Goal: Task Accomplishment & Management: Use online tool/utility

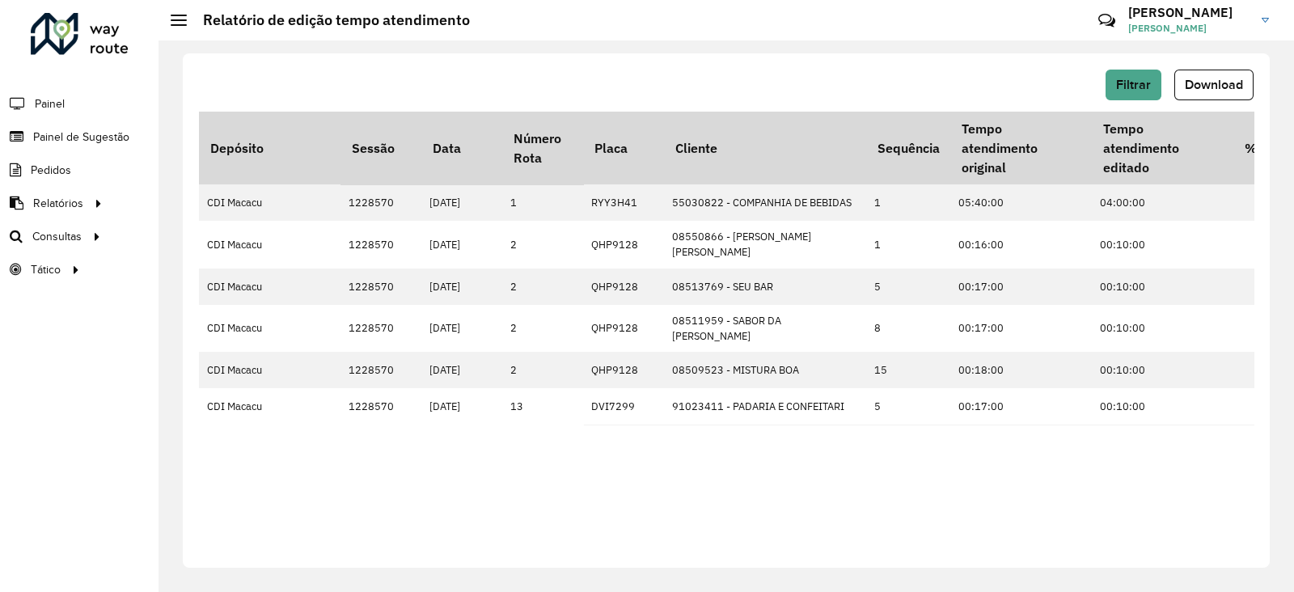
click at [62, 42] on div at bounding box center [80, 34] width 98 height 42
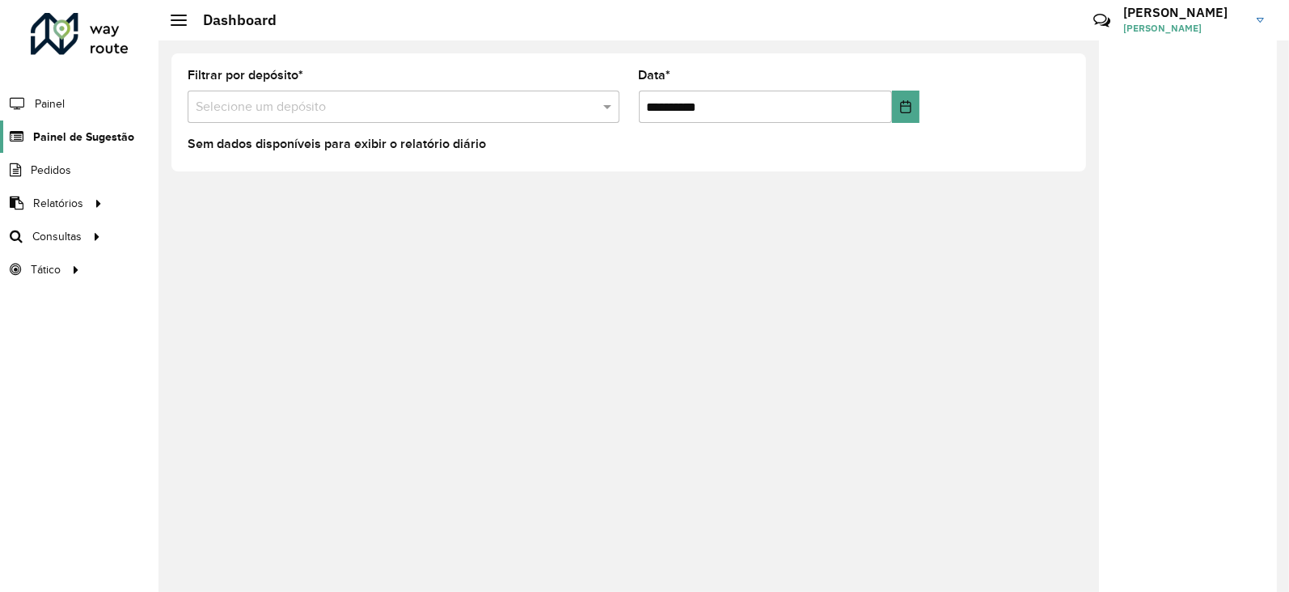
click at [56, 139] on span "Painel de Sugestão" at bounding box center [83, 137] width 101 height 17
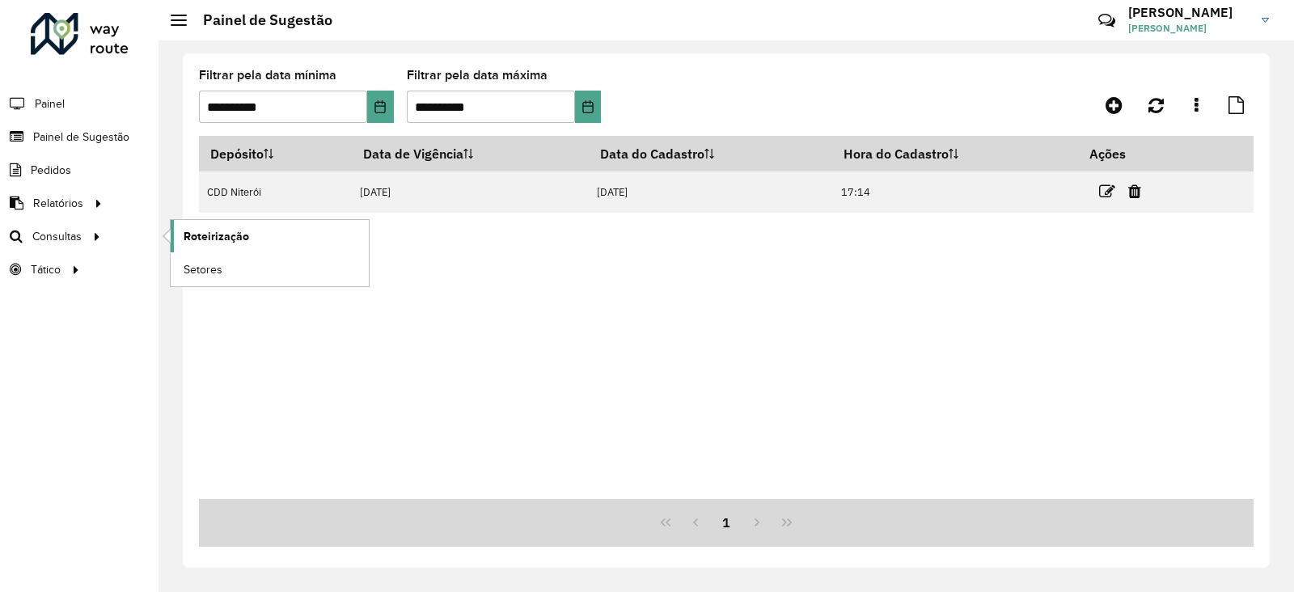
click at [198, 239] on span "Roteirização" at bounding box center [217, 236] width 66 height 17
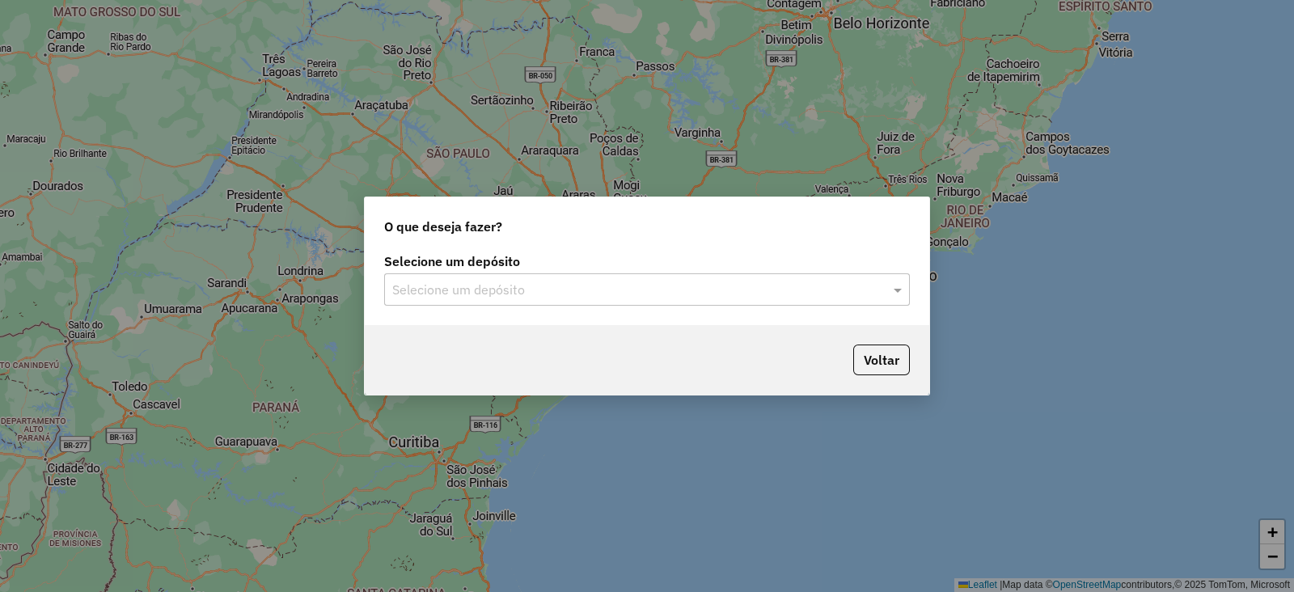
click at [462, 297] on input "text" at bounding box center [630, 290] width 477 height 19
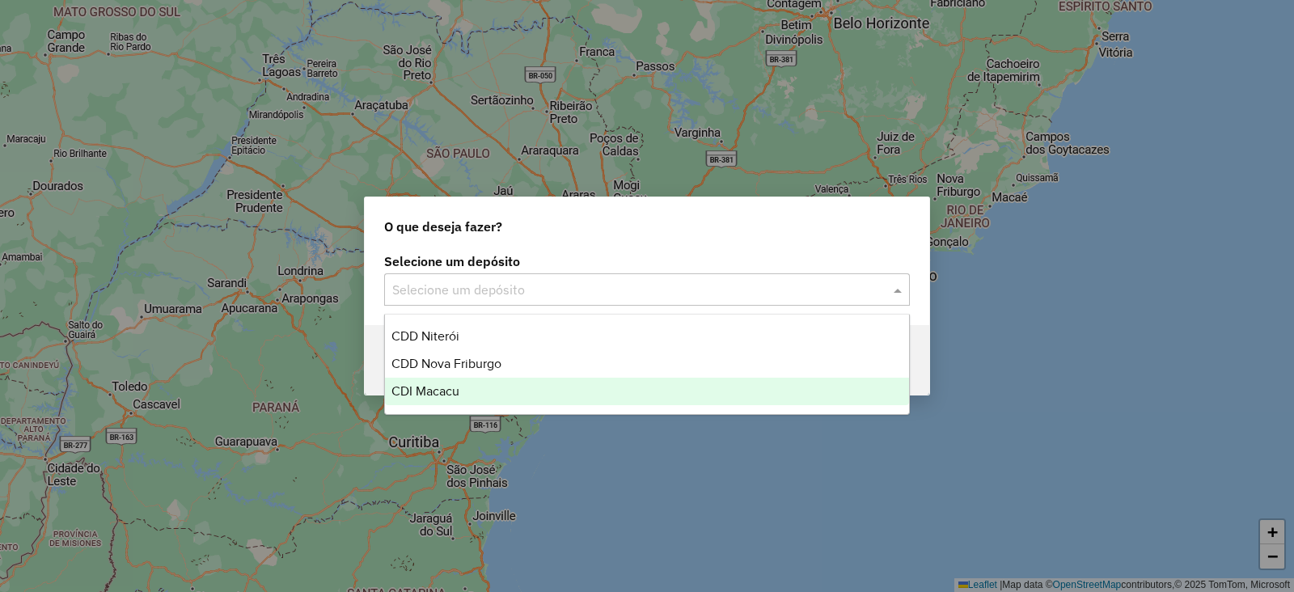
click at [437, 391] on span "CDI Macacu" at bounding box center [425, 391] width 68 height 14
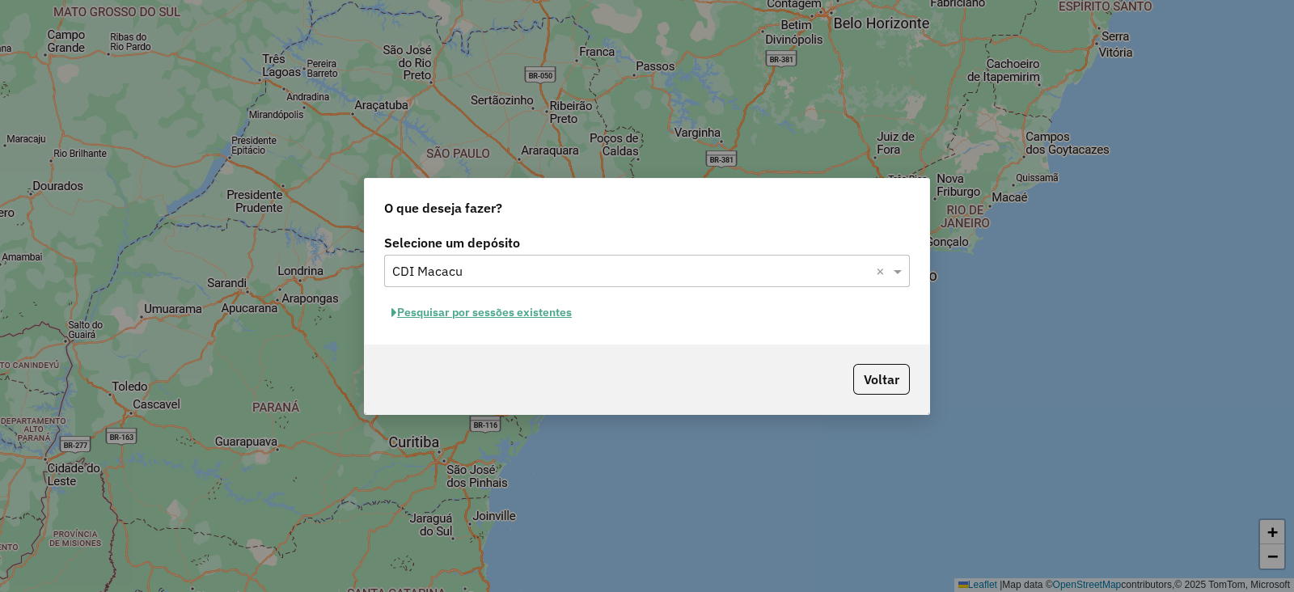
click at [442, 313] on button "Pesquisar por sessões existentes" at bounding box center [481, 312] width 195 height 25
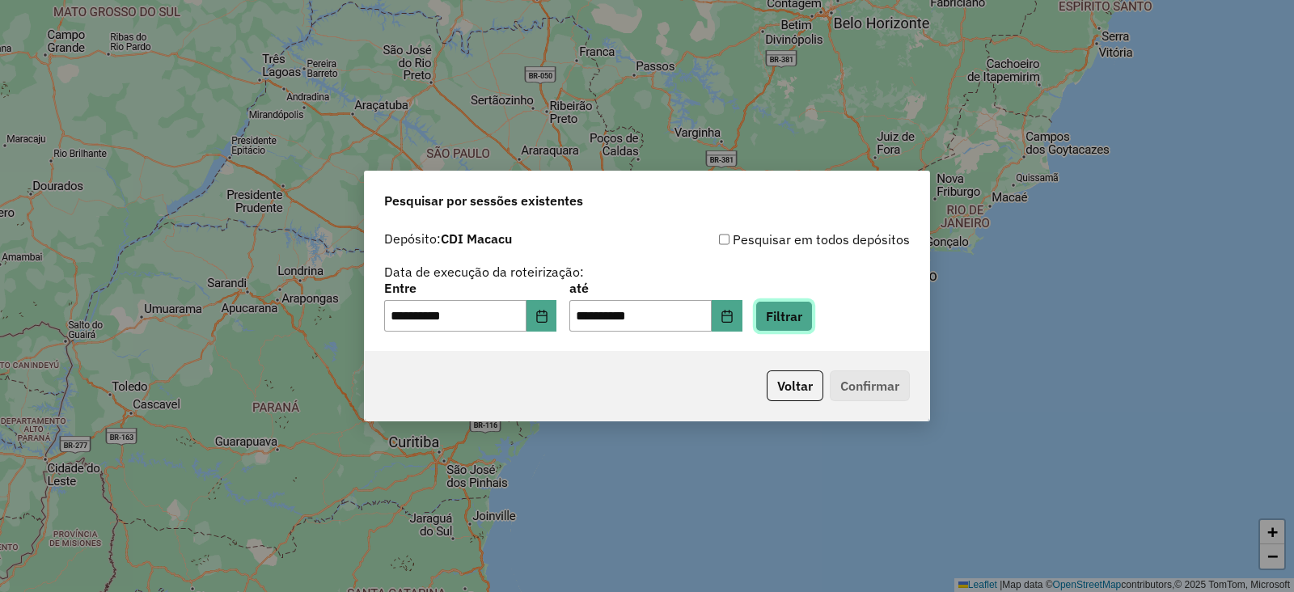
click at [805, 313] on button "Filtrar" at bounding box center [783, 316] width 57 height 31
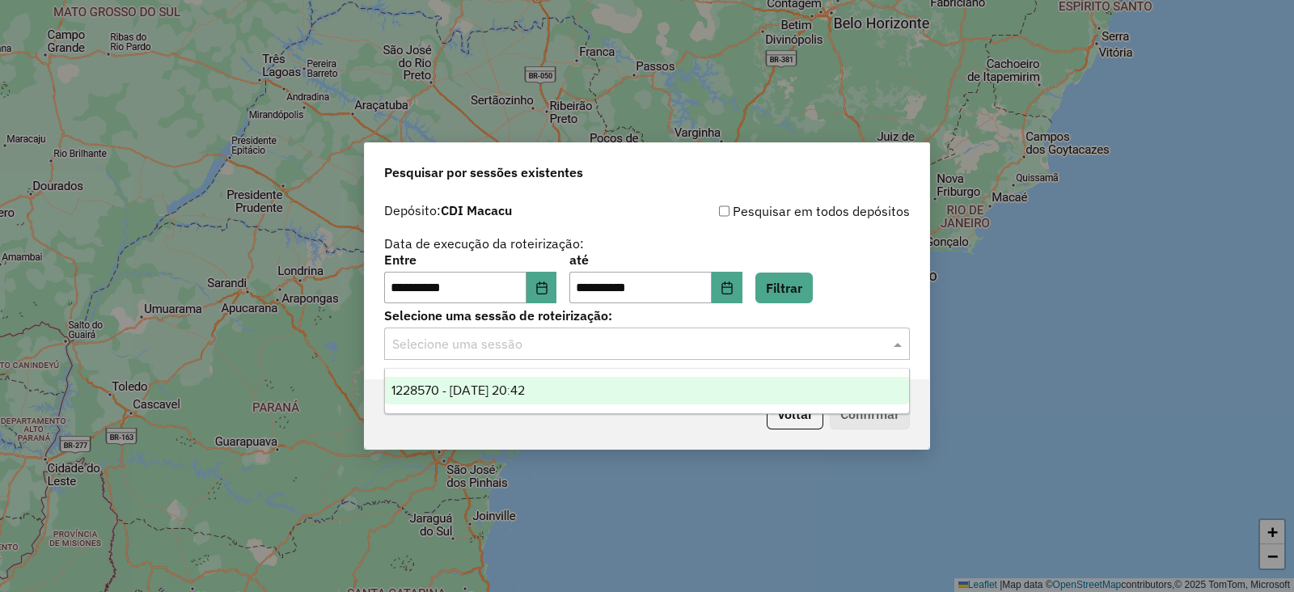
click at [430, 337] on input "text" at bounding box center [630, 344] width 477 height 19
click at [425, 387] on span "1228570 - 12/08/2025 20:42" at bounding box center [457, 390] width 133 height 14
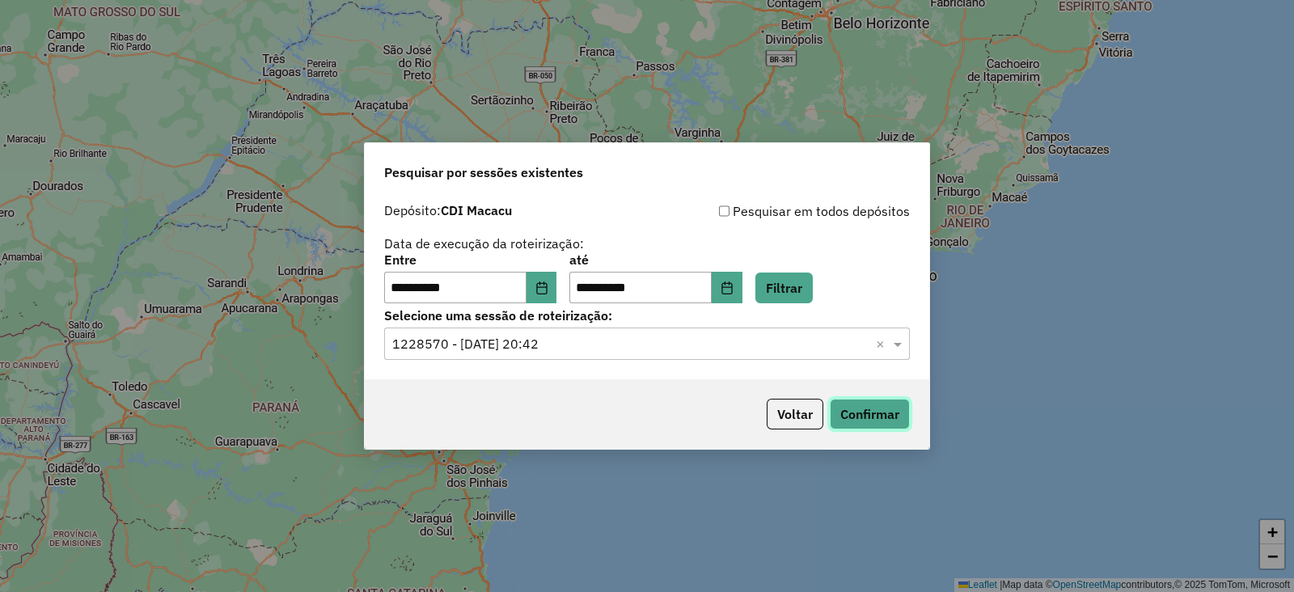
click at [860, 415] on button "Confirmar" at bounding box center [870, 414] width 80 height 31
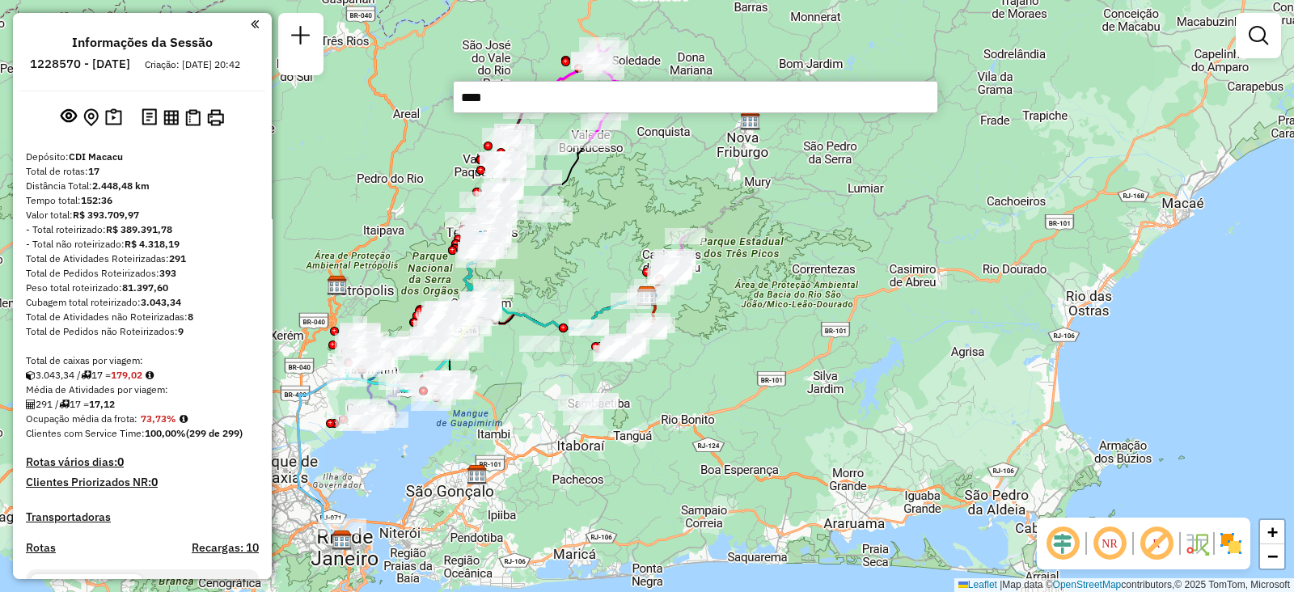
type input "*****"
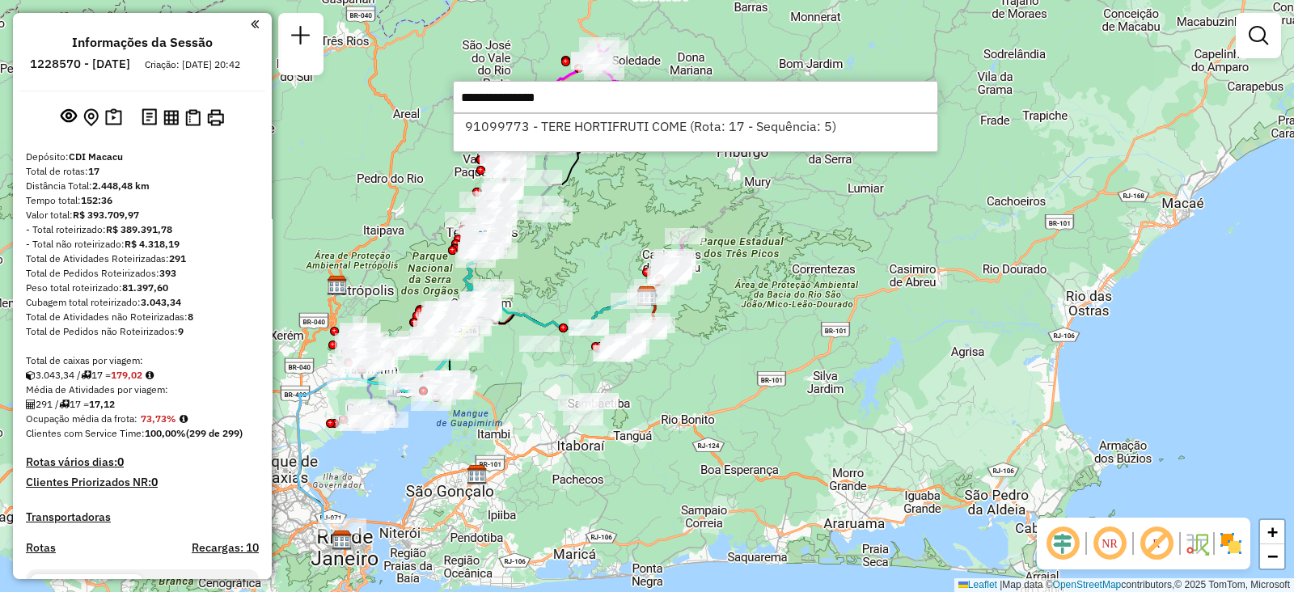
select select "**********"
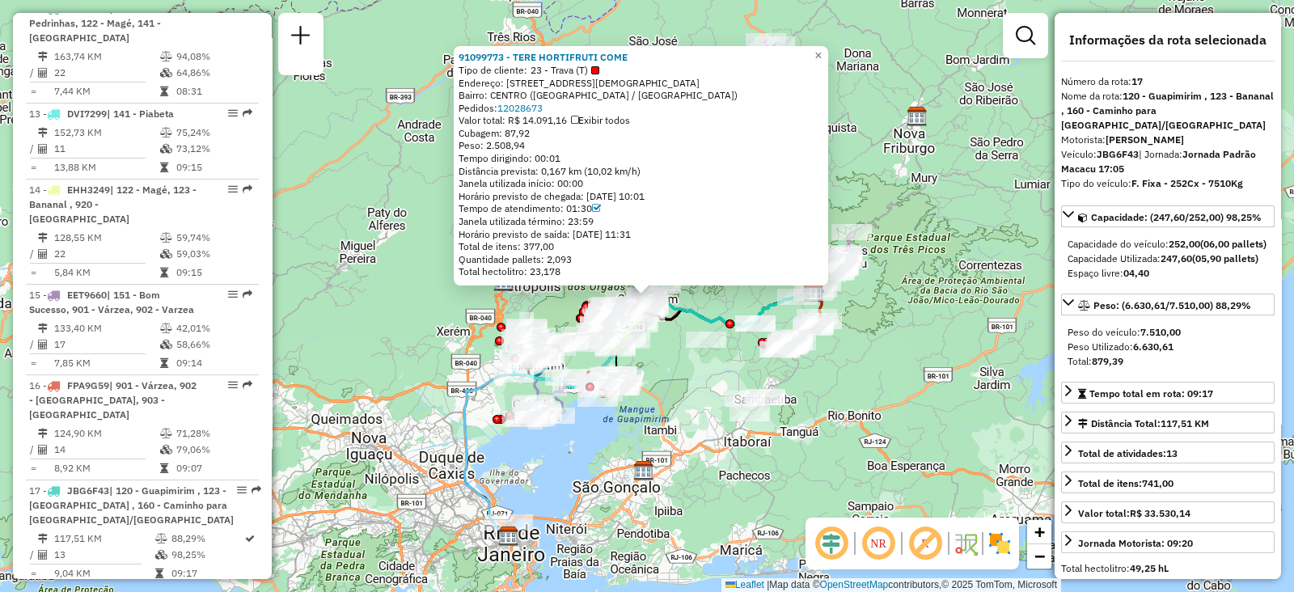
scroll to position [1845, 0]
